Goal: Navigation & Orientation: Find specific page/section

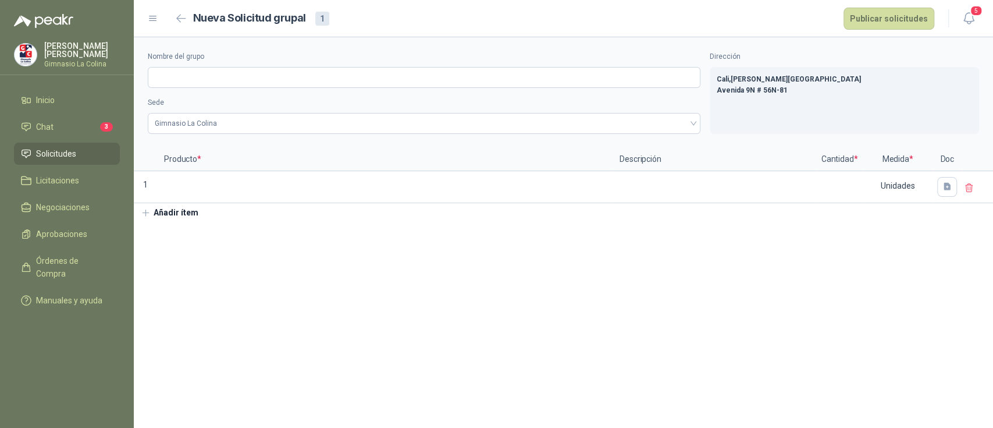
click at [83, 151] on li "Solicitudes" at bounding box center [67, 153] width 92 height 13
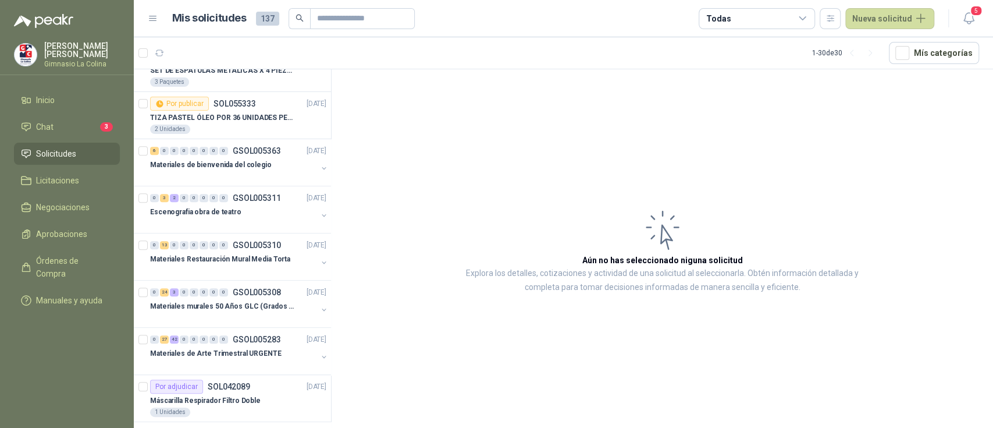
scroll to position [543, 0]
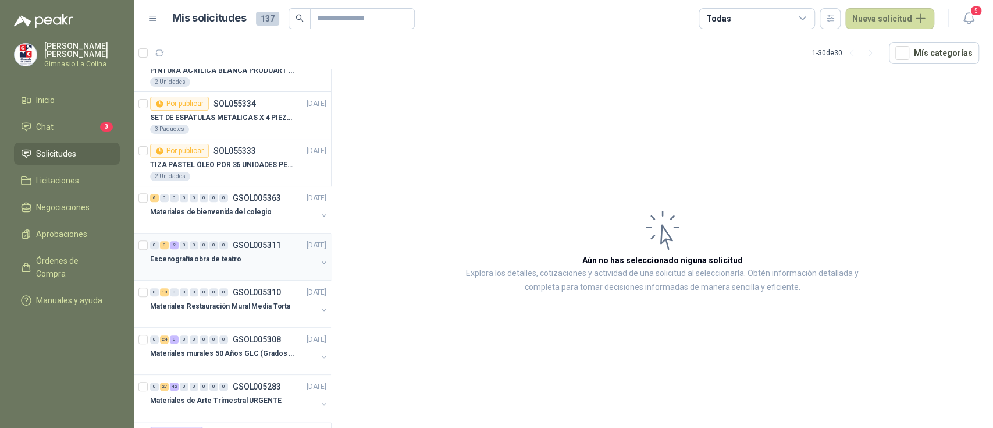
click at [233, 258] on p "Escenografia obra de teatro" at bounding box center [195, 259] width 91 height 11
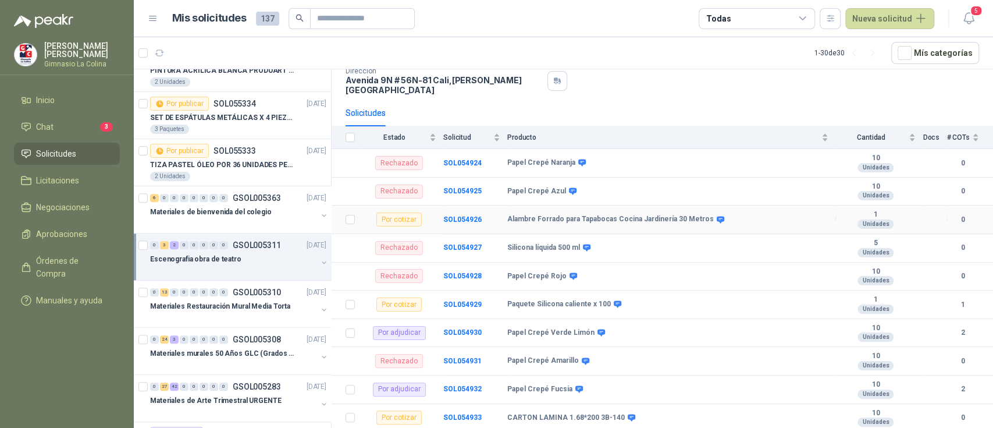
scroll to position [91, 0]
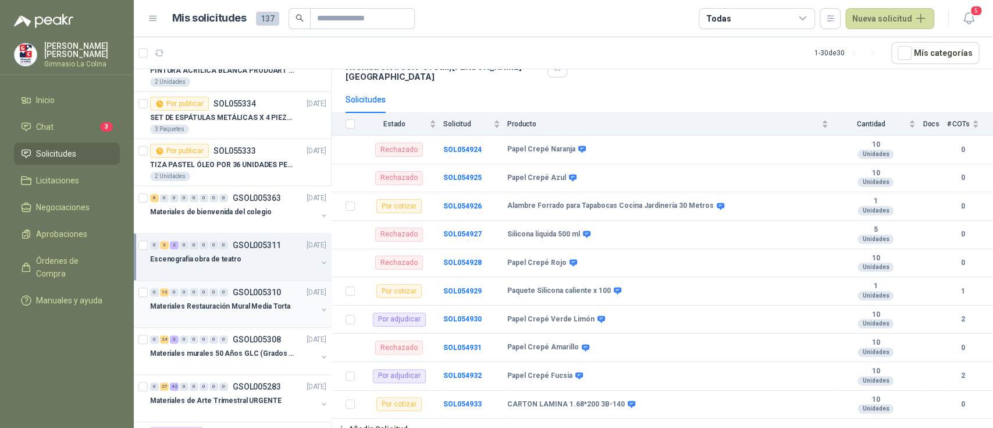
click at [236, 311] on div "Materiales Restauración Mural Media Torta" at bounding box center [233, 306] width 167 height 14
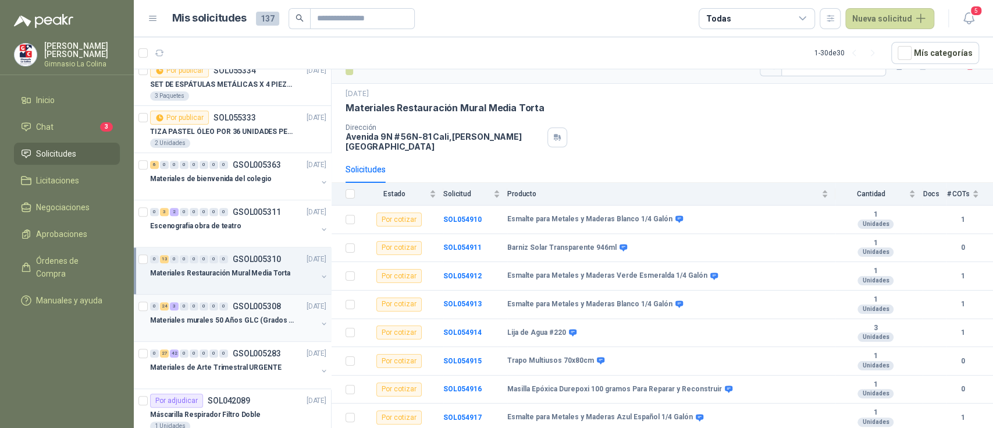
scroll to position [620, 0]
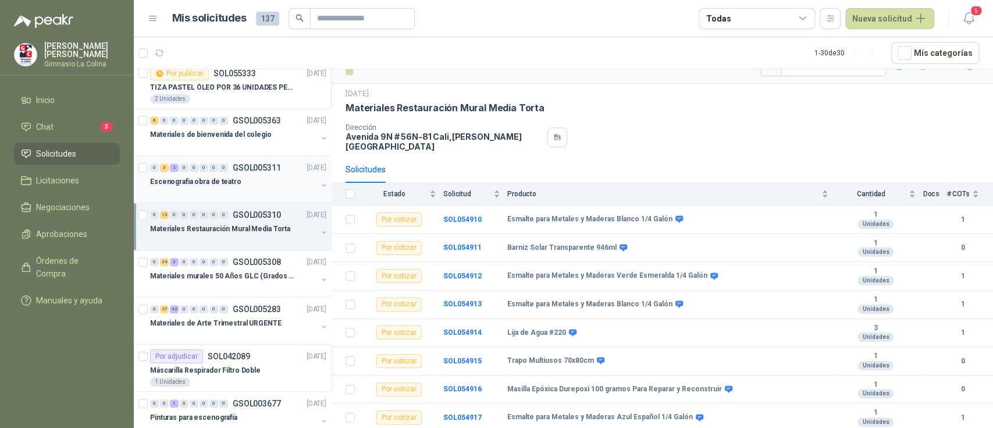
click at [233, 185] on p "Escenografia obra de teatro" at bounding box center [195, 181] width 91 height 11
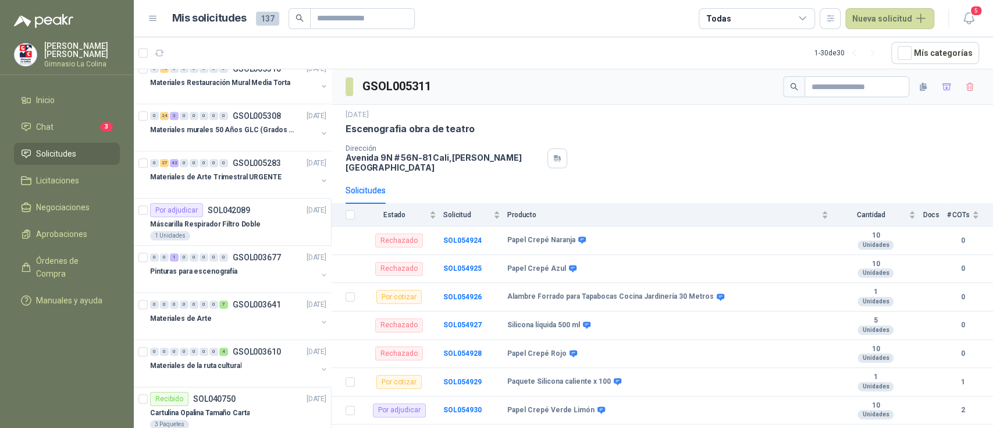
drag, startPoint x: 571, startPoint y: 236, endPoint x: 428, endPoint y: 170, distance: 157.5
click at [428, 177] on div "Solicitudes" at bounding box center [663, 190] width 634 height 27
